Goal: Navigation & Orientation: Find specific page/section

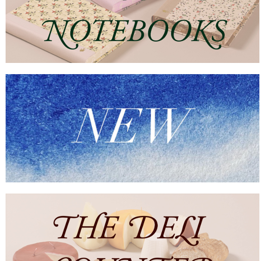
scroll to position [165, 0]
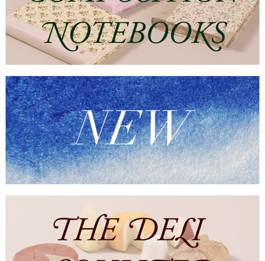
click at [139, 157] on img at bounding box center [133, 130] width 254 height 108
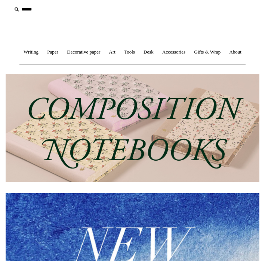
scroll to position [0, 0]
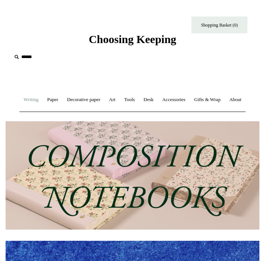
click at [42, 99] on link "Writing +" at bounding box center [31, 100] width 22 height 20
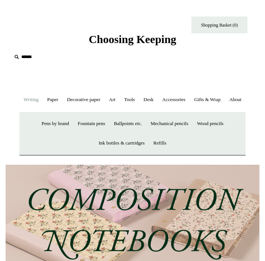
scroll to position [0, 254]
click at [95, 103] on link "Decorative paper +" at bounding box center [83, 100] width 41 height 20
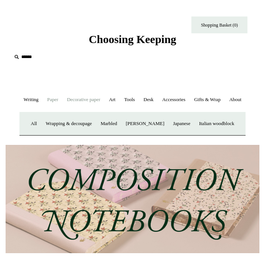
scroll to position [0, 508]
click at [61, 99] on link "Paper +" at bounding box center [52, 100] width 19 height 20
click at [54, 134] on link "Notebooks +" at bounding box center [40, 124] width 28 height 20
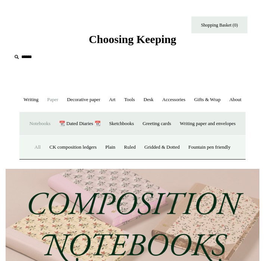
scroll to position [0, 0]
click at [33, 157] on link "All" at bounding box center [38, 147] width 14 height 20
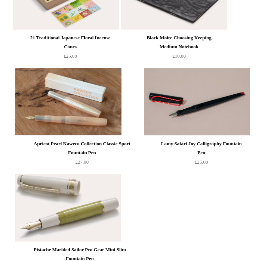
scroll to position [157, 0]
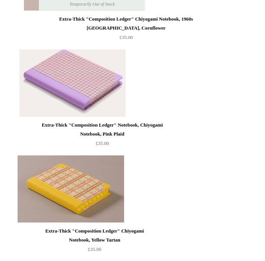
scroll to position [1042, 0]
